Goal: Navigation & Orientation: Find specific page/section

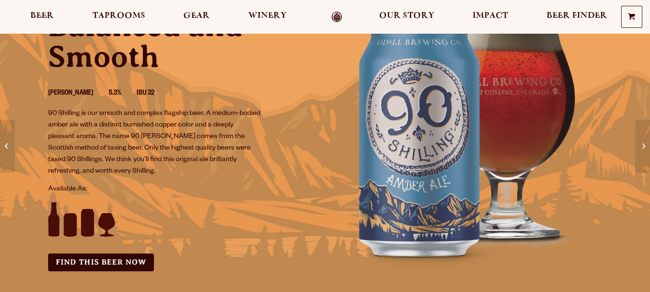
scroll to position [96, 0]
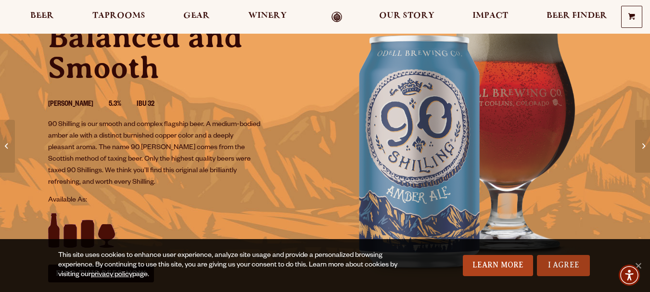
click at [576, 261] on link "I Agree" at bounding box center [563, 265] width 53 height 21
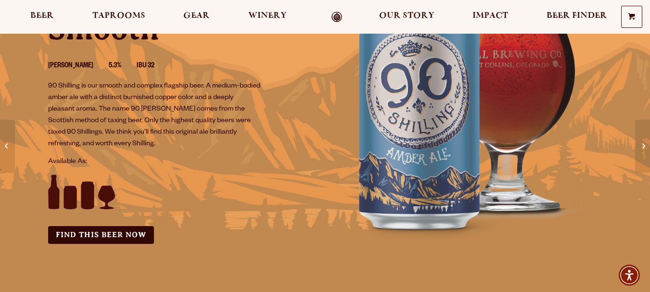
scroll to position [0, 0]
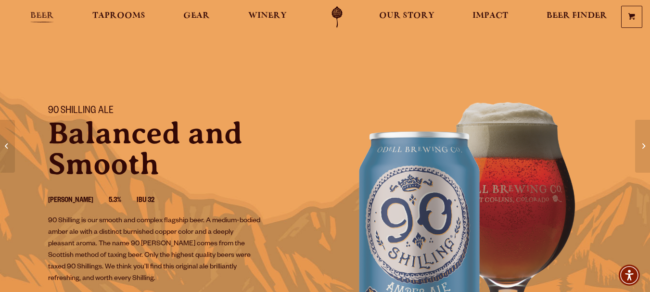
click at [47, 16] on span "Beer" at bounding box center [42, 16] width 24 height 8
